Goal: Register for event/course

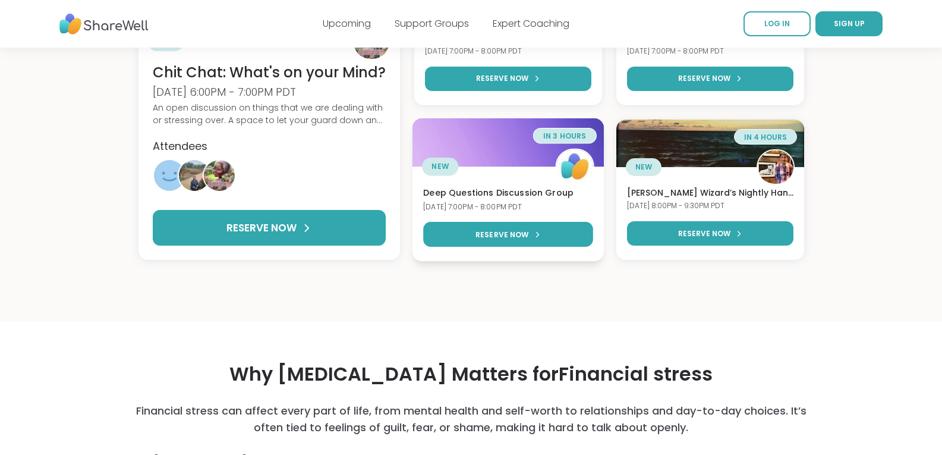
scroll to position [119, 0]
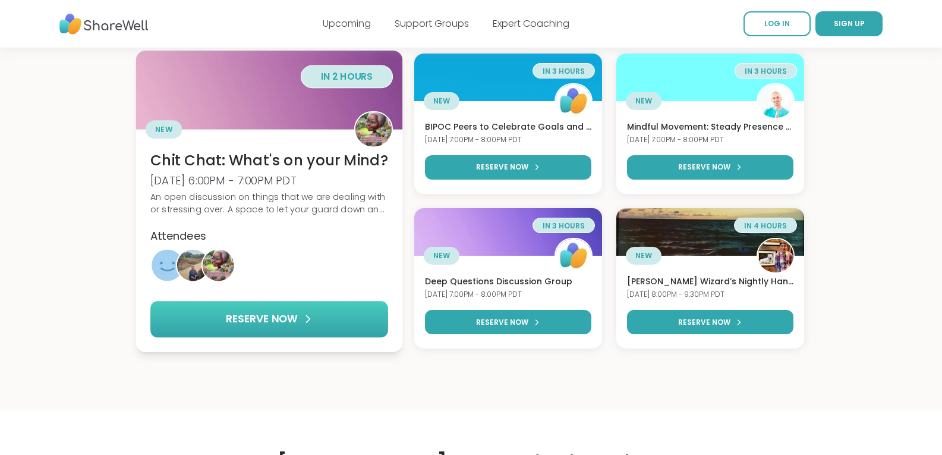
click at [332, 327] on link "RESERVE NOW" at bounding box center [269, 319] width 238 height 36
